Goal: Task Accomplishment & Management: Manage account settings

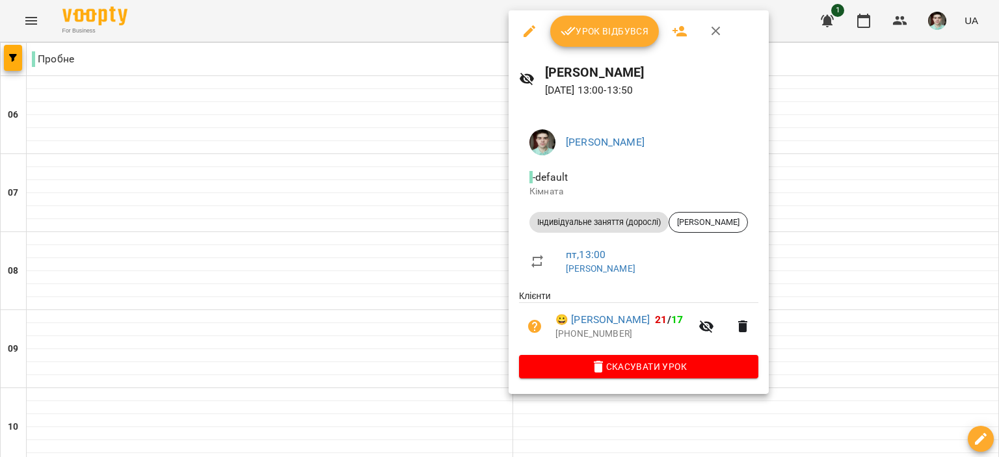
click at [593, 42] on button "Урок відбувся" at bounding box center [604, 31] width 109 height 31
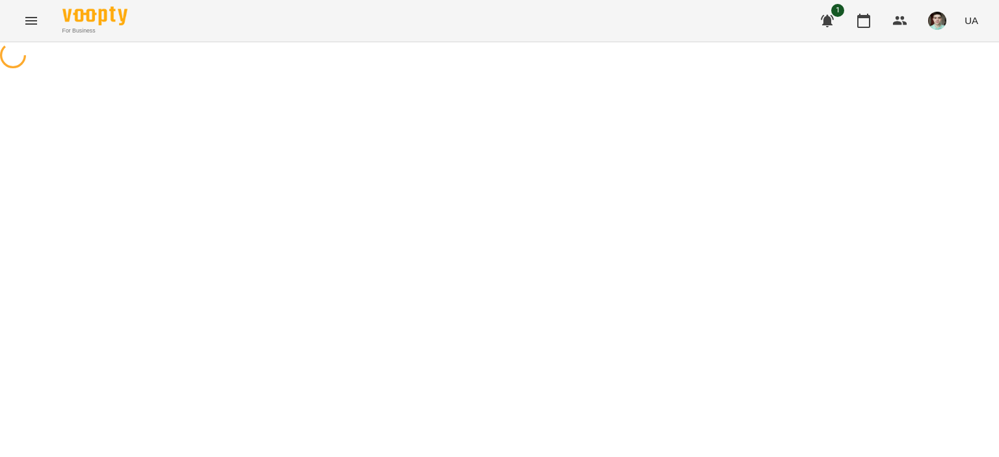
click at [614, 41] on div "For Business 1 UA" at bounding box center [499, 21] width 999 height 42
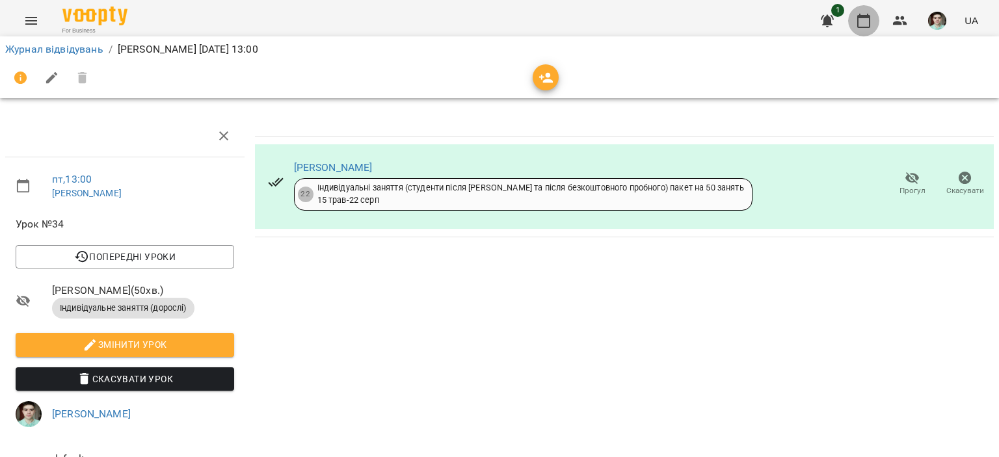
click at [867, 15] on icon "button" at bounding box center [864, 21] width 16 height 16
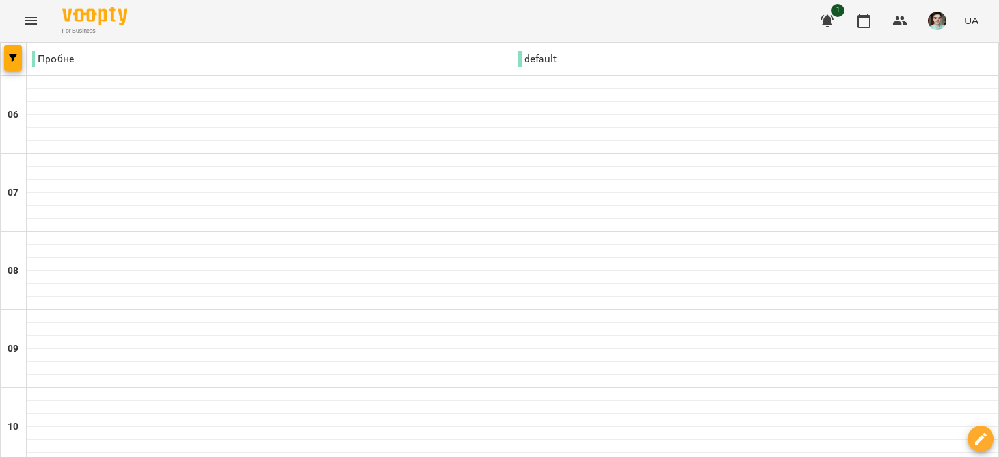
scroll to position [390, 0]
